Goal: Information Seeking & Learning: Learn about a topic

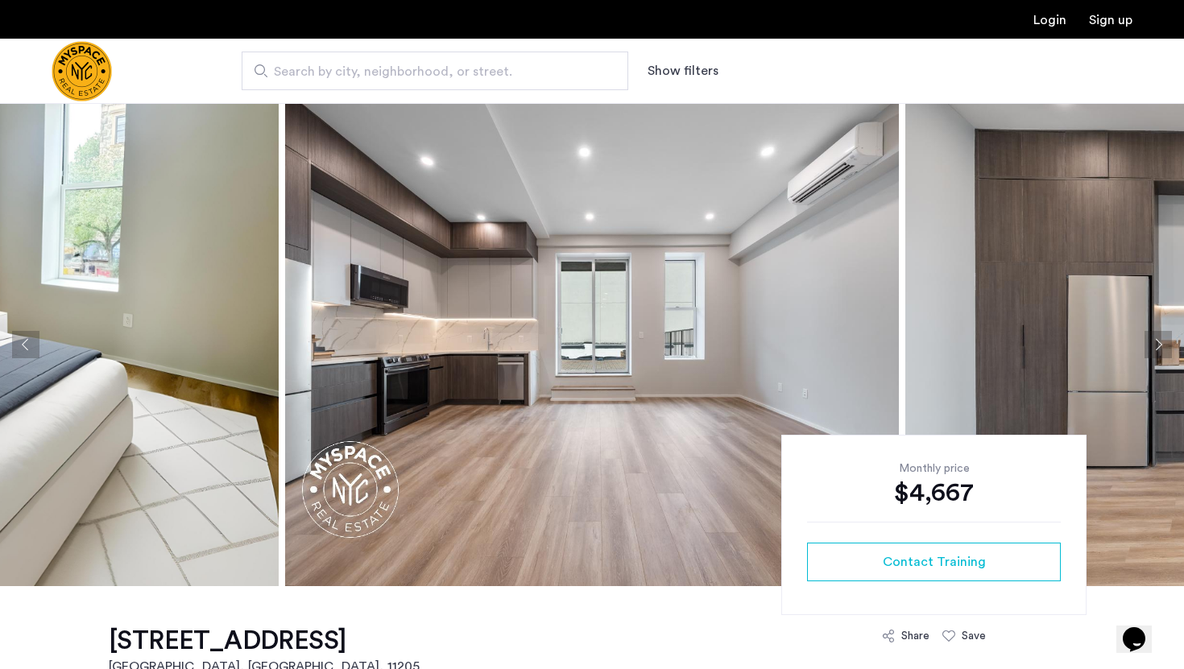
click at [1154, 342] on button "Next apartment" at bounding box center [1158, 344] width 27 height 27
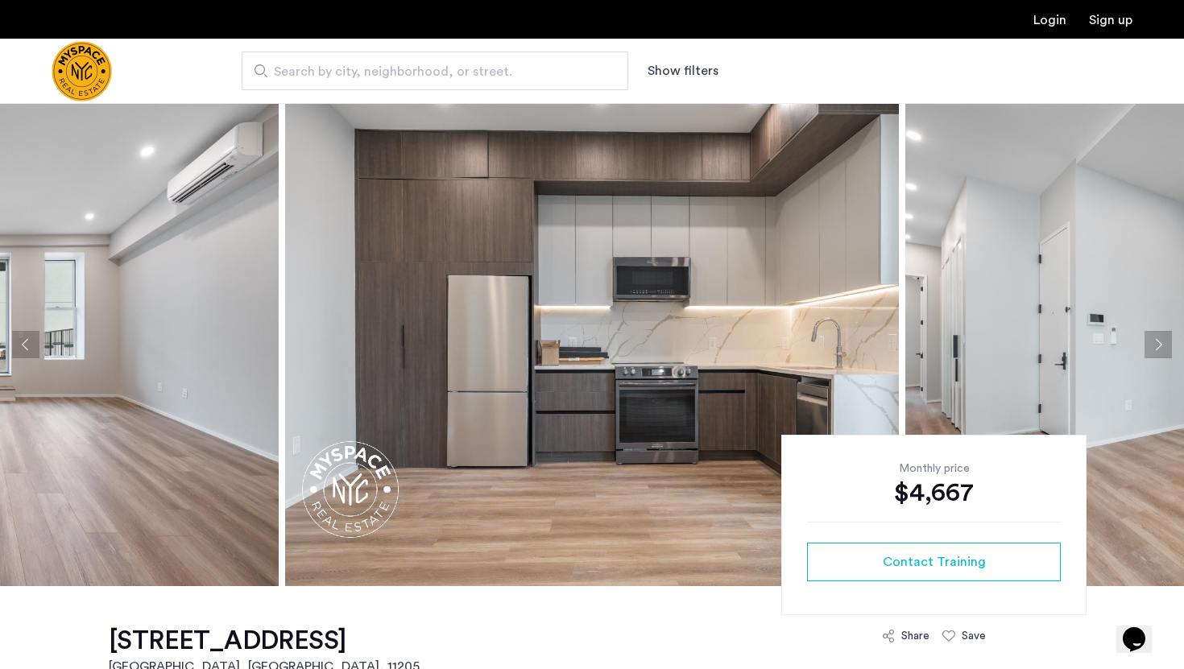
click at [1154, 342] on button "Next apartment" at bounding box center [1158, 344] width 27 height 27
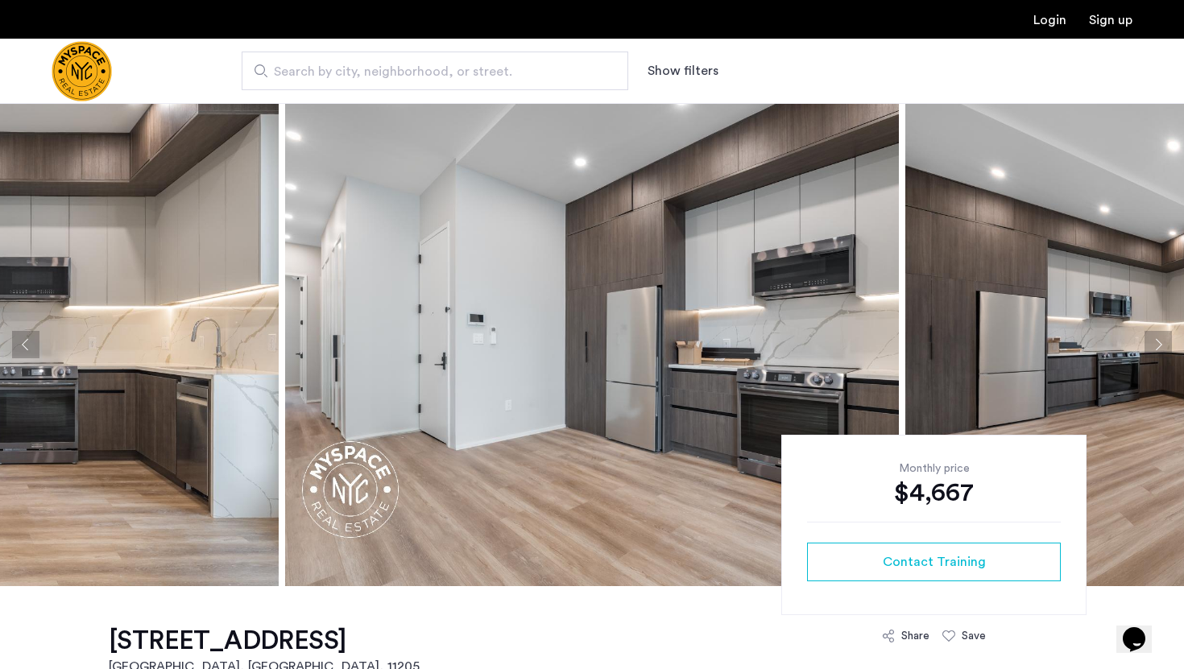
click at [1154, 342] on button "Next apartment" at bounding box center [1158, 344] width 27 height 27
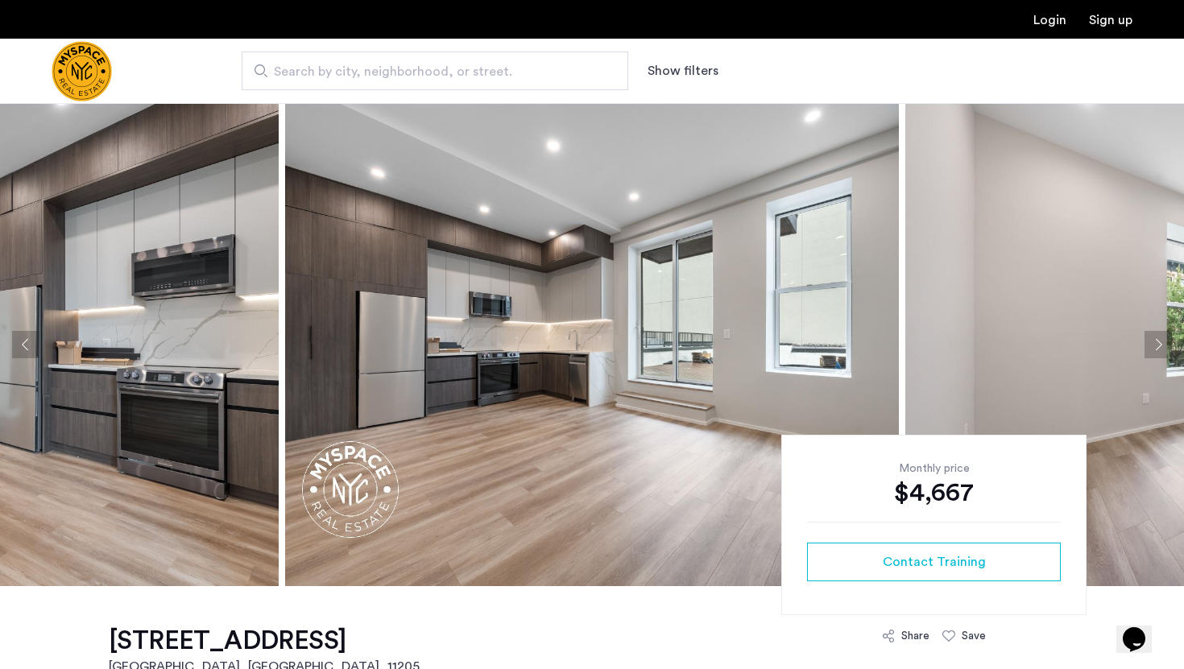
click at [1154, 342] on button "Next apartment" at bounding box center [1158, 344] width 27 height 27
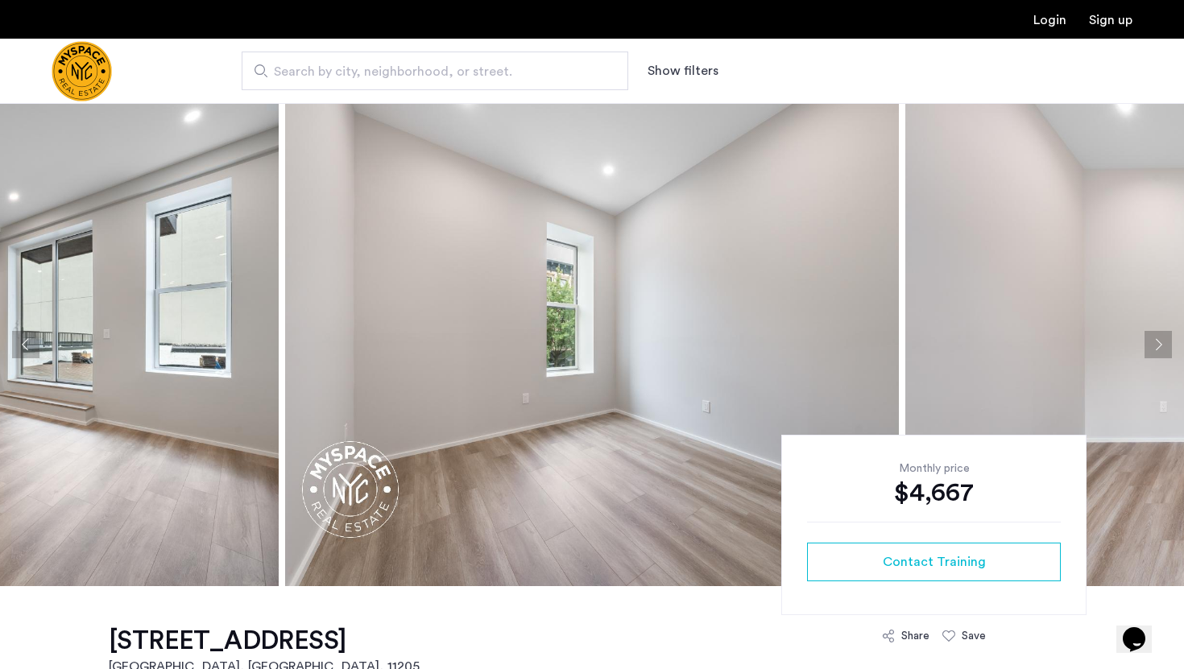
click at [1154, 342] on button "Next apartment" at bounding box center [1158, 344] width 27 height 27
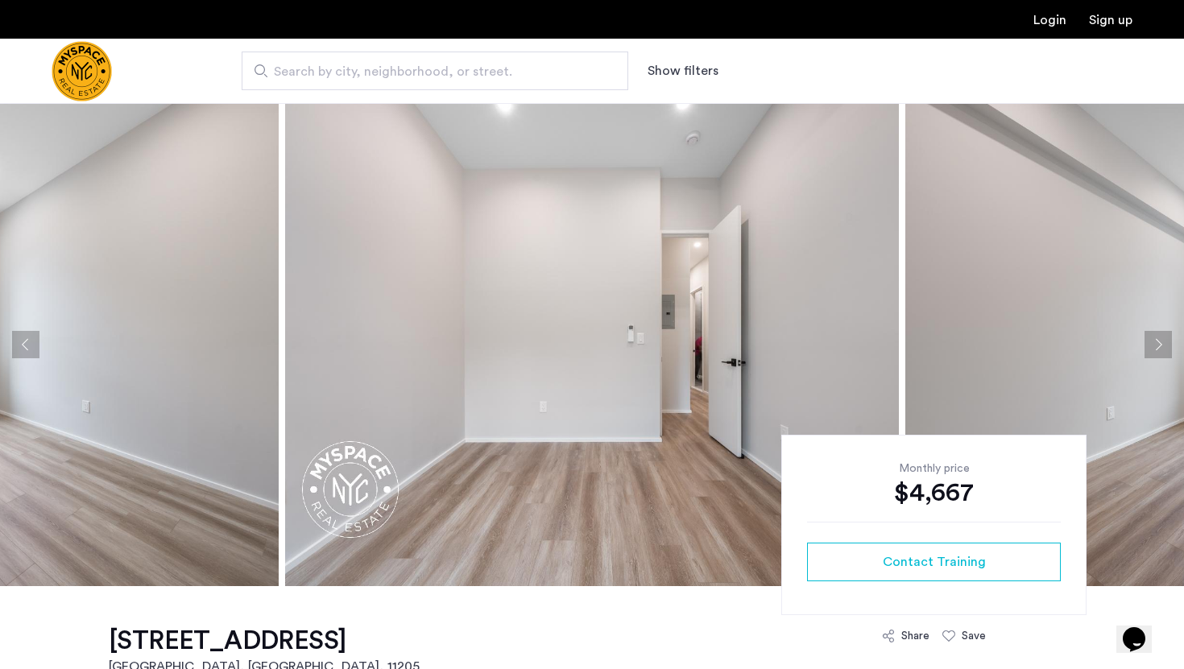
click at [1154, 342] on button "Next apartment" at bounding box center [1158, 344] width 27 height 27
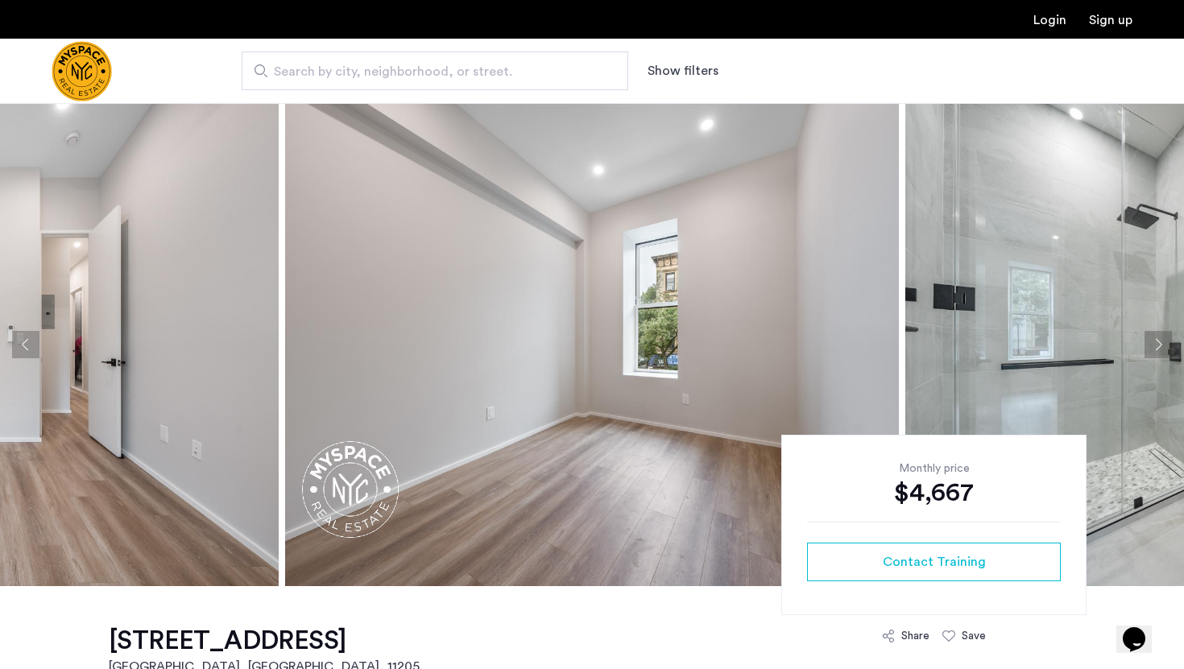
click at [1154, 342] on button "Next apartment" at bounding box center [1158, 344] width 27 height 27
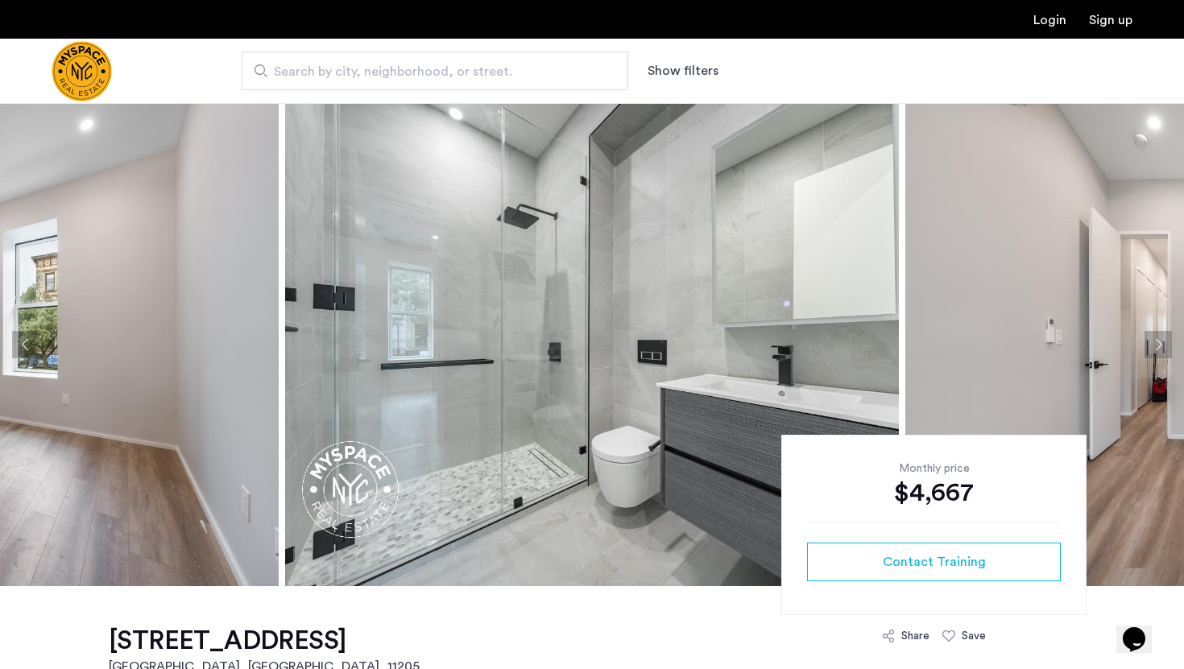
click at [1154, 342] on button "Next apartment" at bounding box center [1158, 344] width 27 height 27
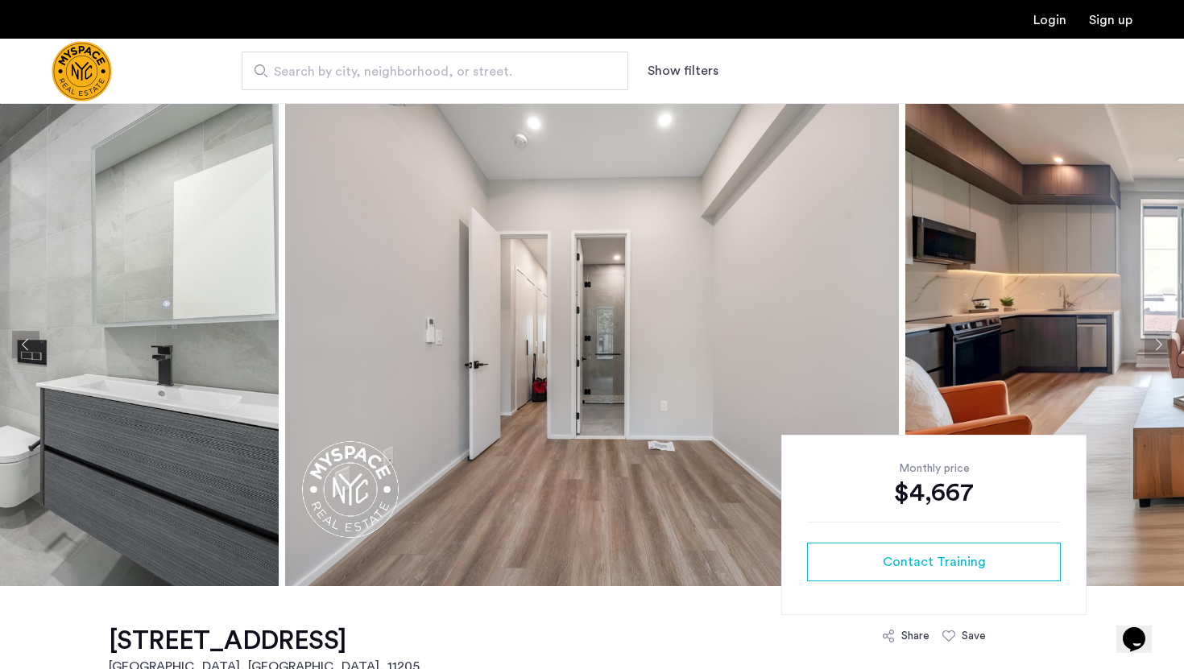
click at [1154, 342] on button "Next apartment" at bounding box center [1158, 344] width 27 height 27
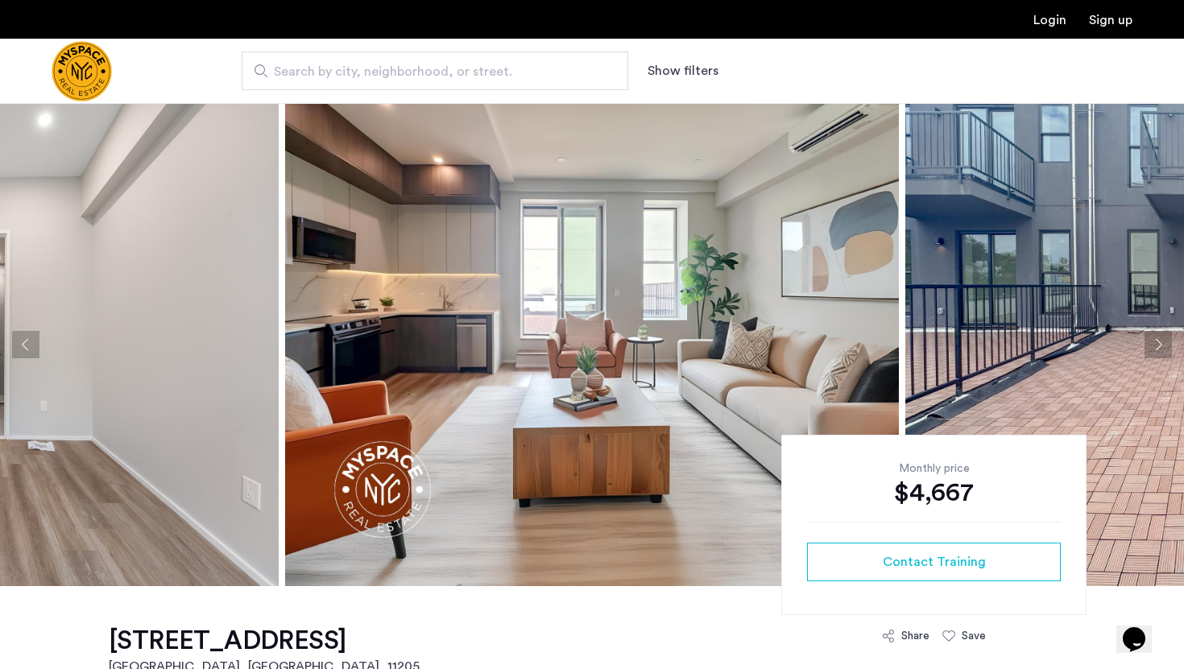
click at [1154, 342] on button "Next apartment" at bounding box center [1158, 344] width 27 height 27
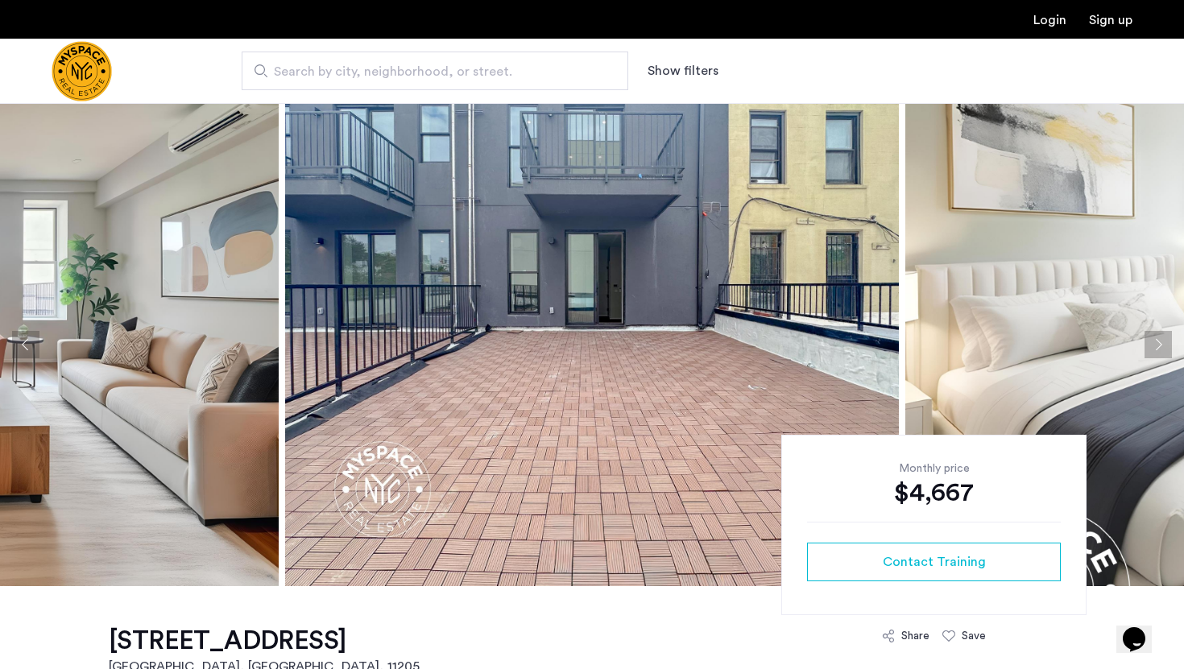
click at [1154, 342] on button "Next apartment" at bounding box center [1158, 344] width 27 height 27
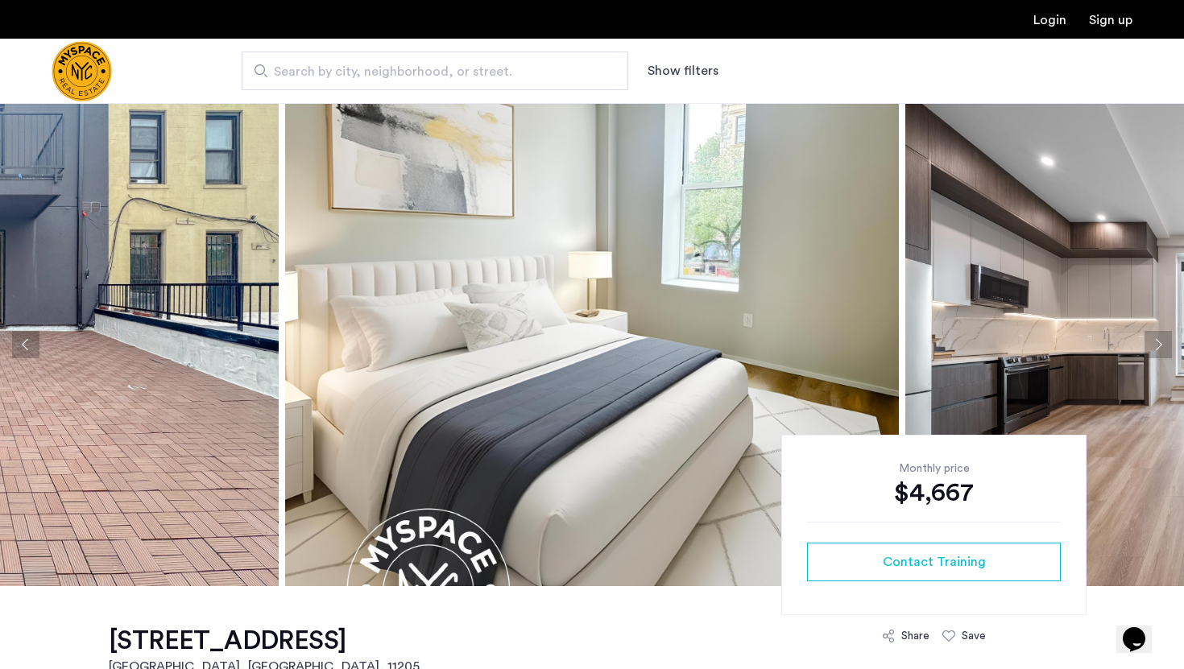
click at [1154, 342] on button "Next apartment" at bounding box center [1158, 344] width 27 height 27
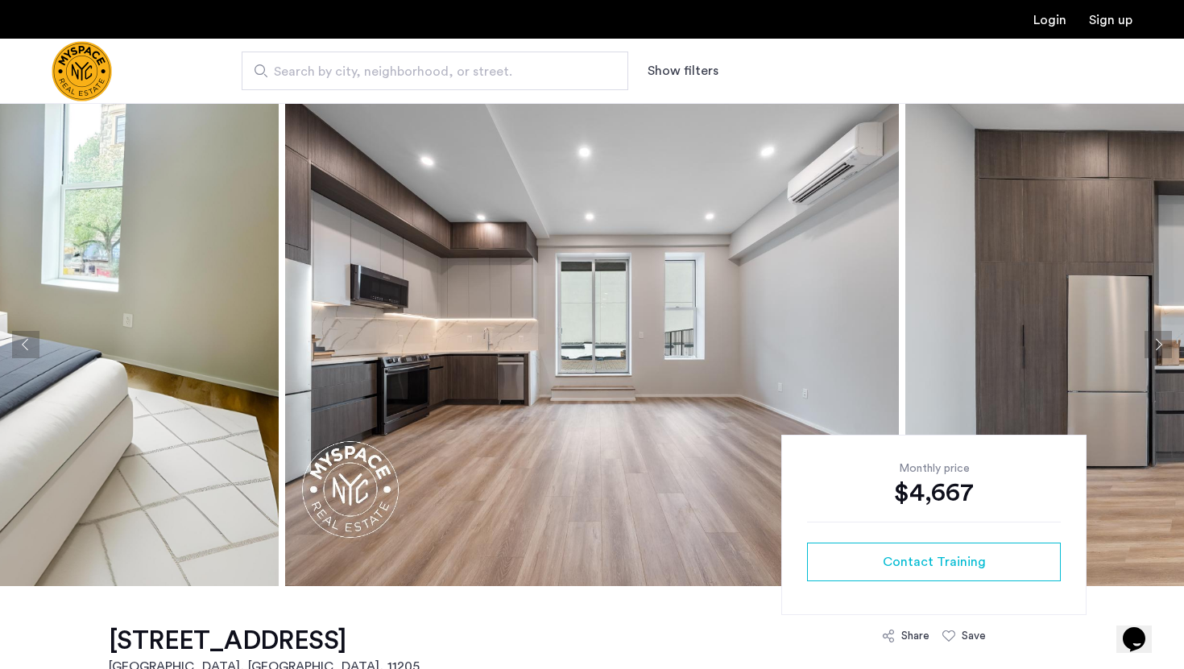
click at [1154, 342] on button "Next apartment" at bounding box center [1158, 344] width 27 height 27
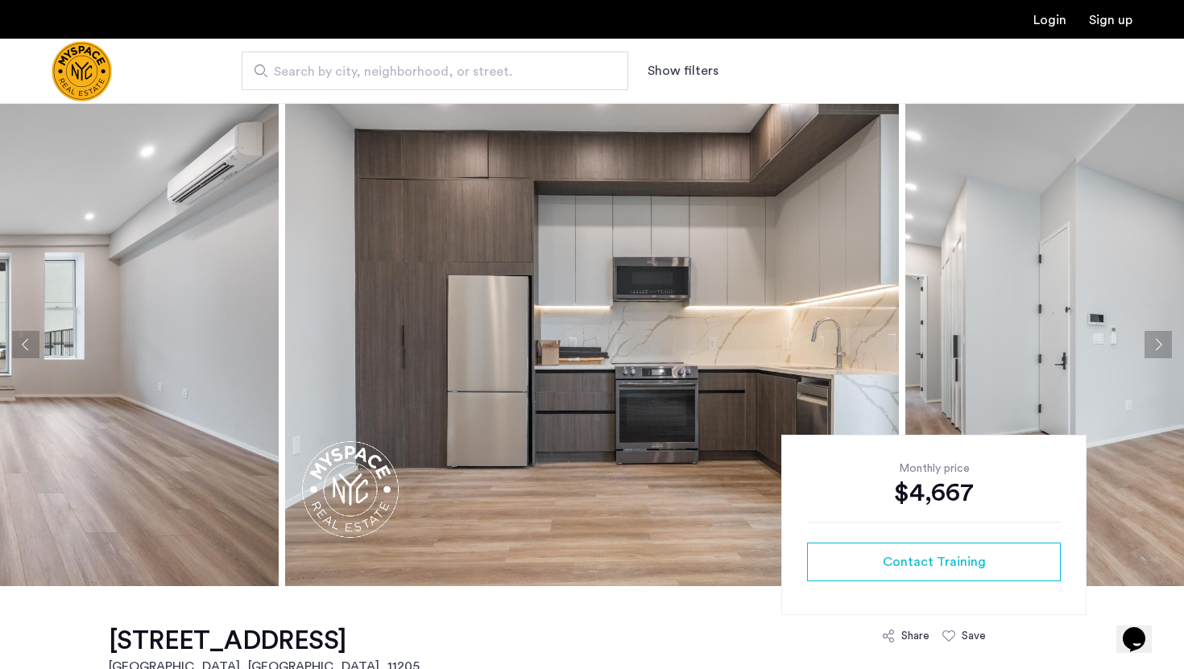
click at [1154, 342] on button "Next apartment" at bounding box center [1158, 344] width 27 height 27
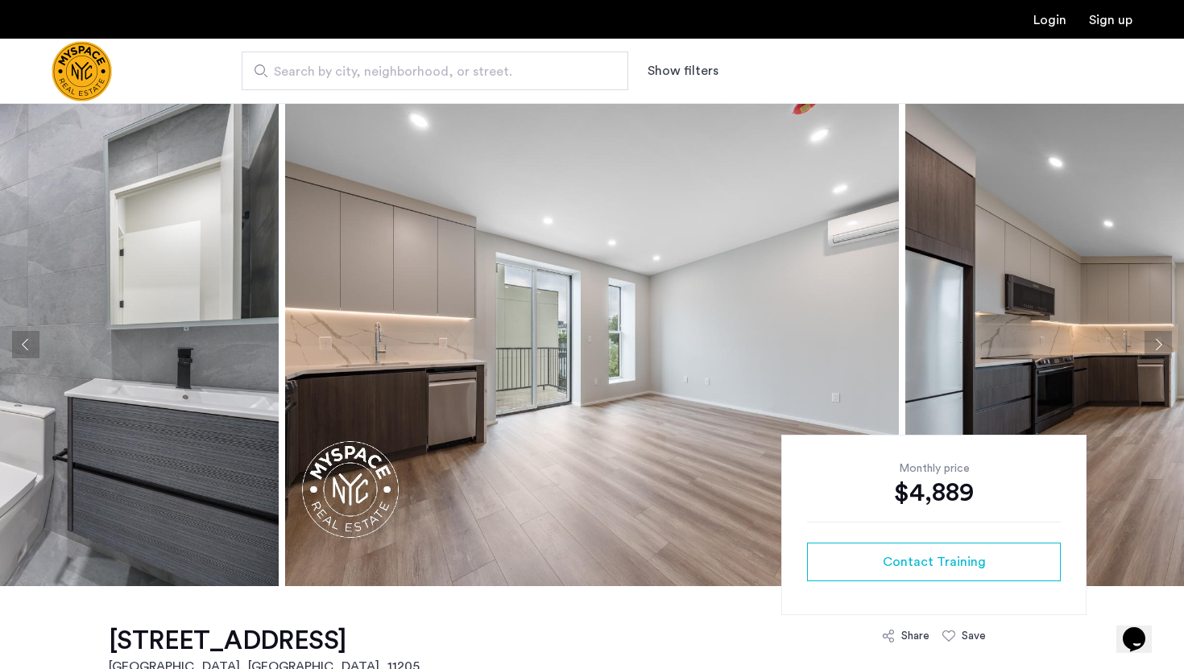
click at [1165, 346] on button "Next apartment" at bounding box center [1158, 344] width 27 height 27
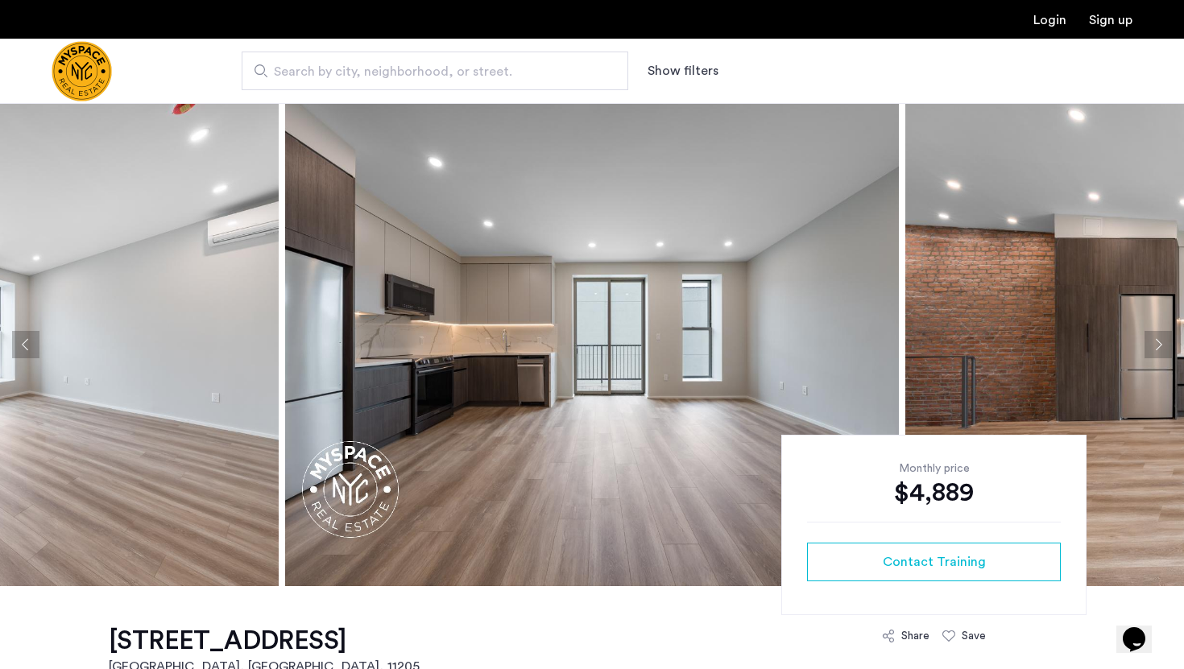
click at [1165, 346] on button "Next apartment" at bounding box center [1158, 344] width 27 height 27
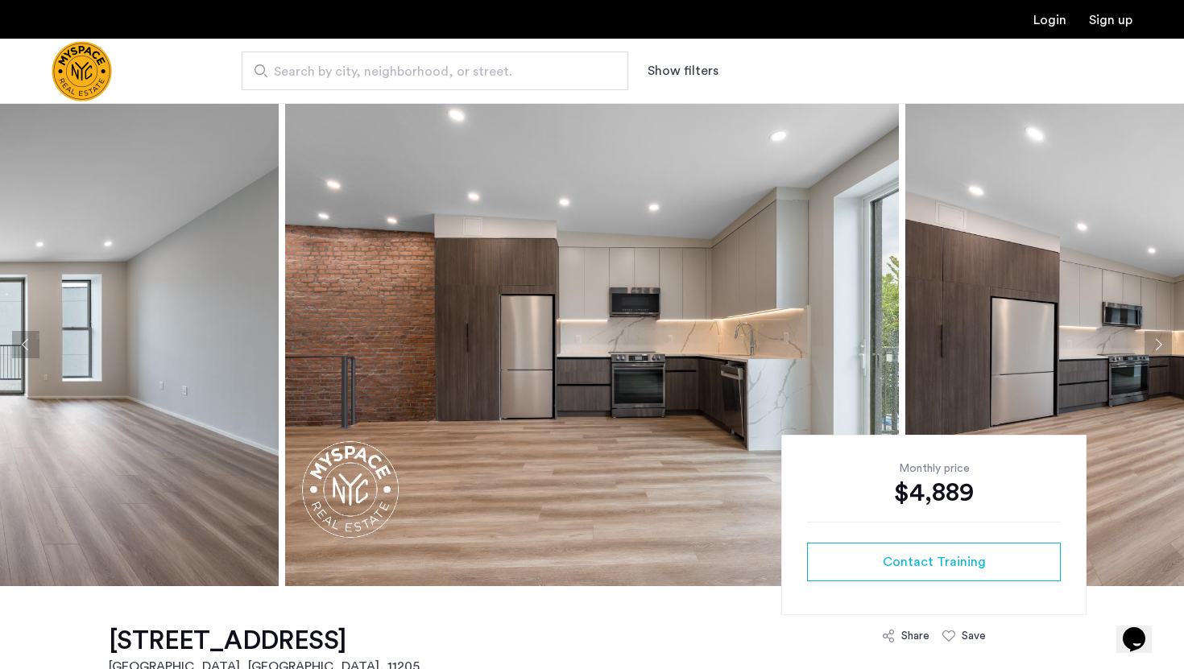
click at [1165, 346] on button "Next apartment" at bounding box center [1158, 344] width 27 height 27
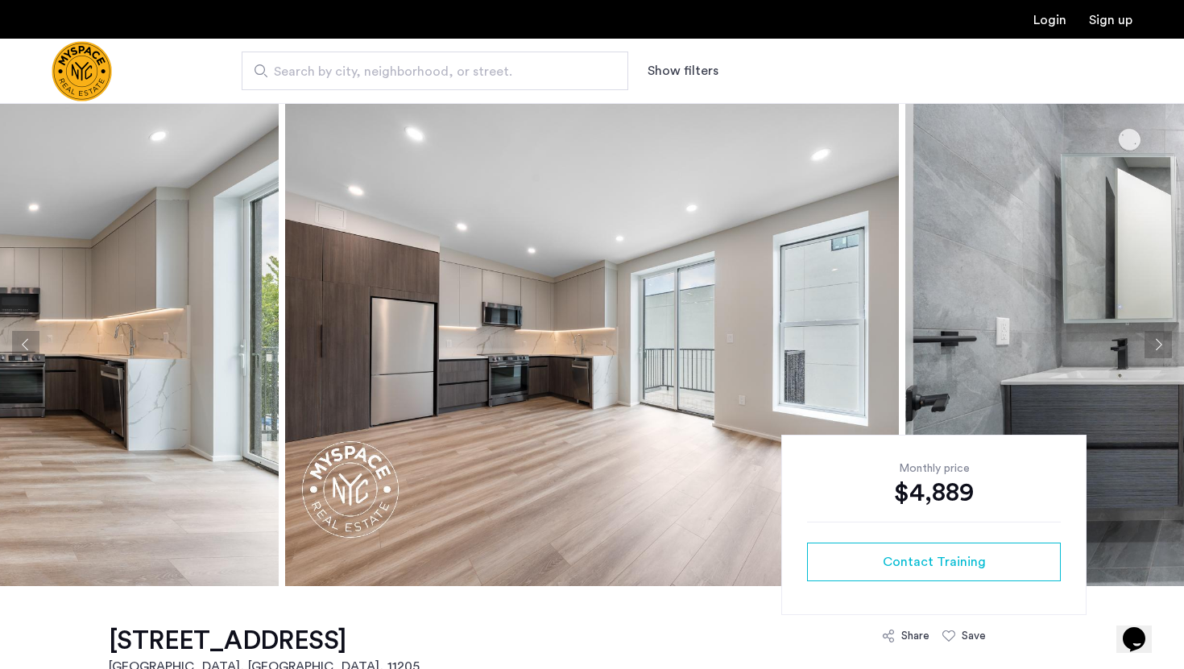
click at [1165, 346] on button "Next apartment" at bounding box center [1158, 344] width 27 height 27
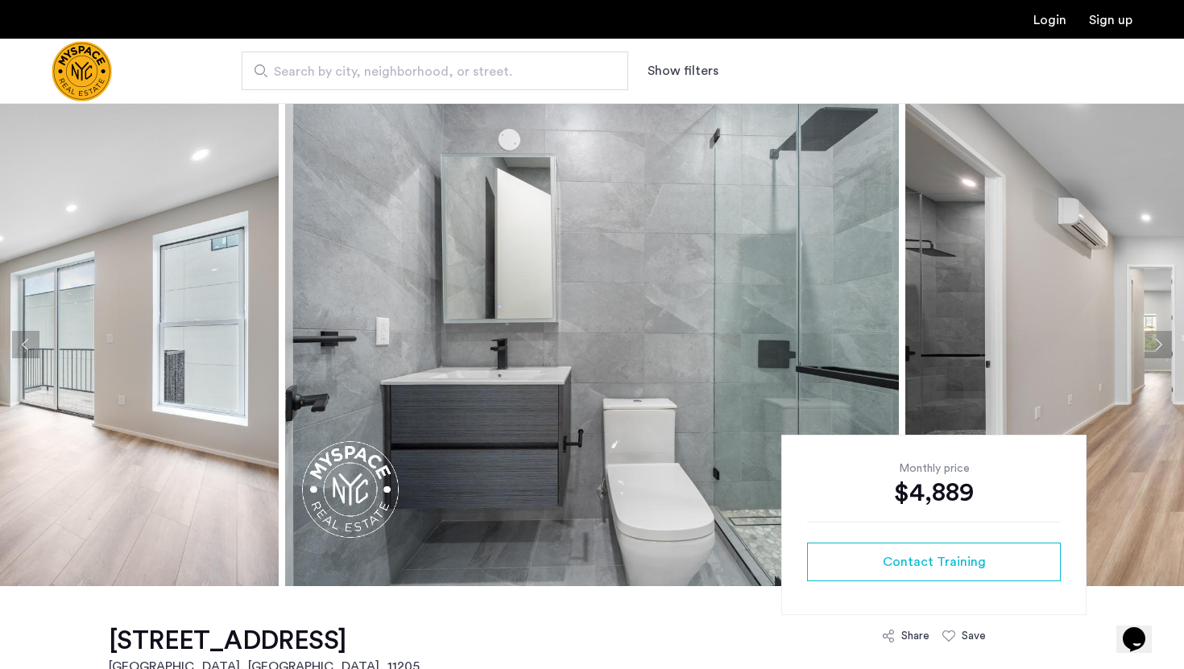
click at [1165, 346] on button "Next apartment" at bounding box center [1158, 344] width 27 height 27
